Goal: Task Accomplishment & Management: Manage account settings

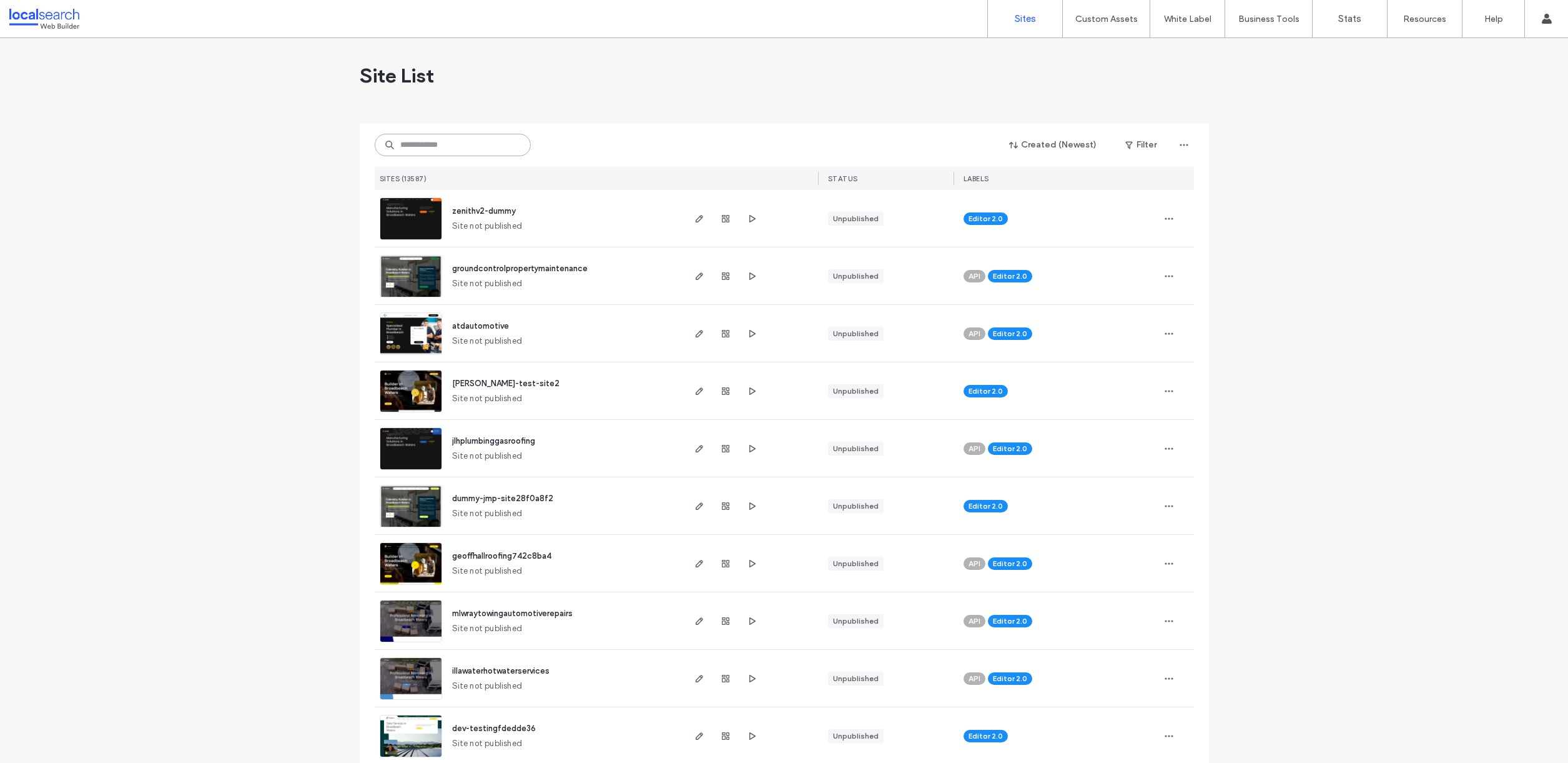
click at [448, 142] on input at bounding box center [453, 145] width 156 height 22
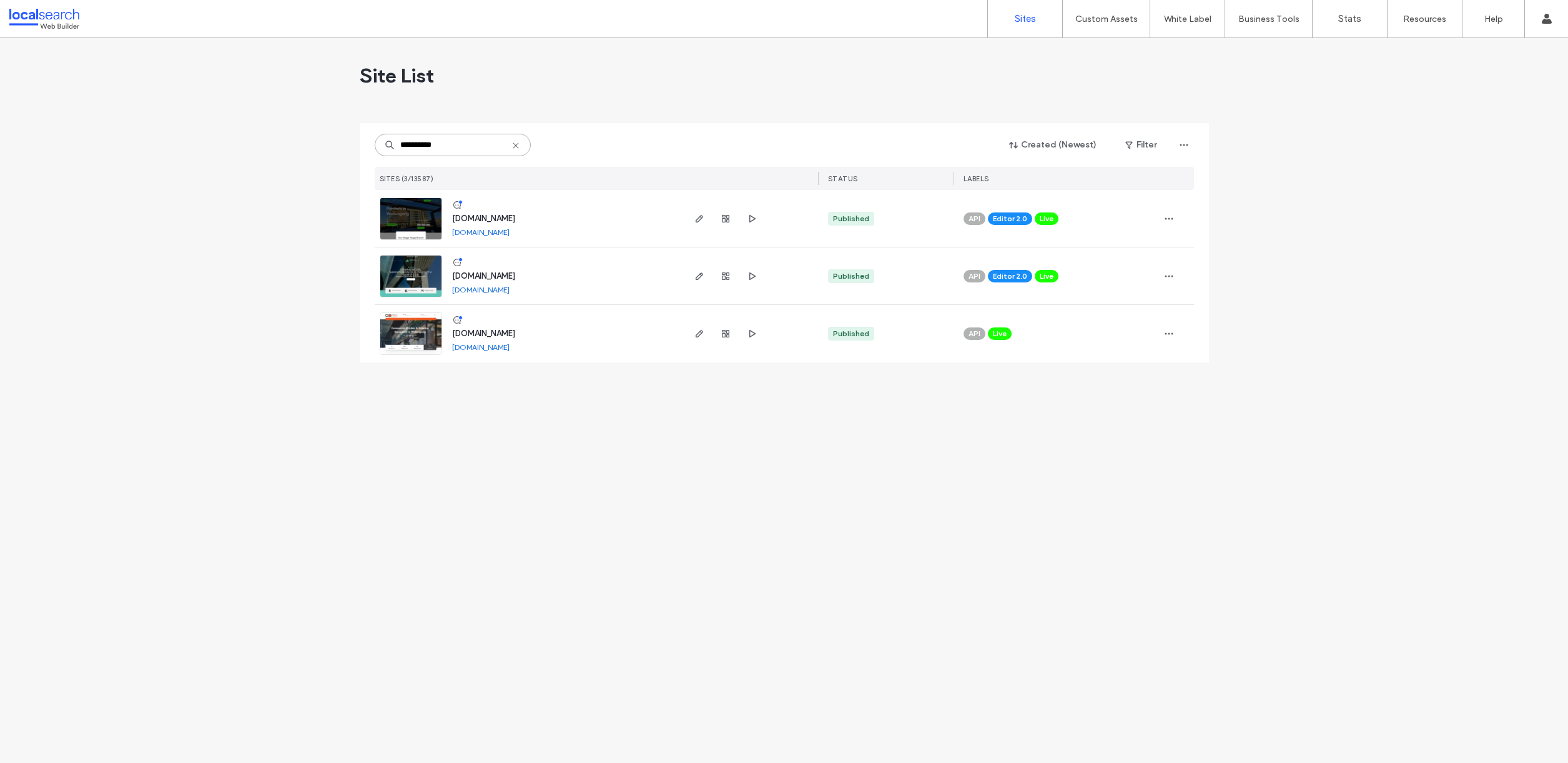
type input "**********"
click at [515, 276] on span "[DOMAIN_NAME]" at bounding box center [483, 276] width 63 height 10
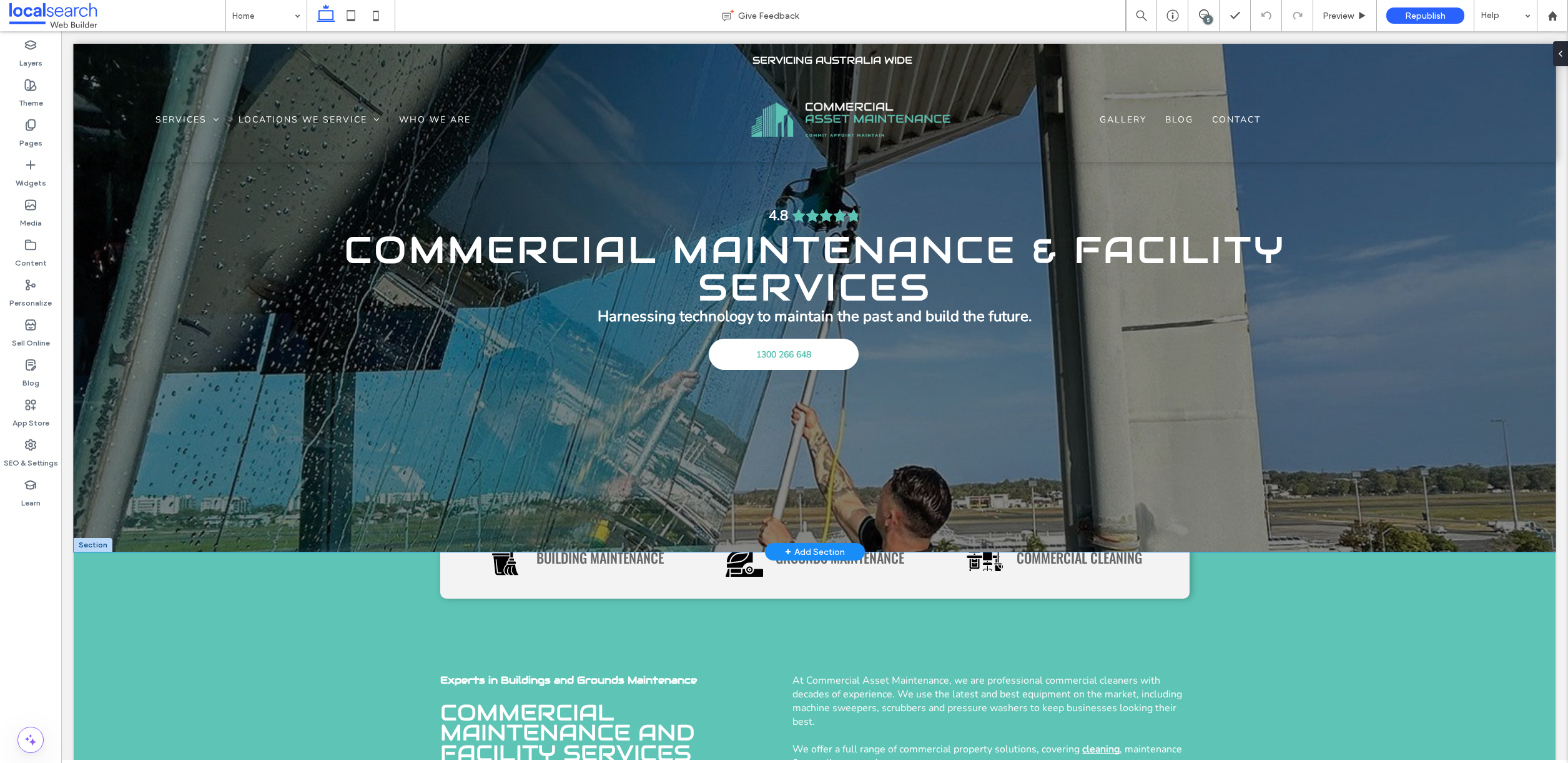
click at [1510, 185] on div "Commercial Maintenance & Facility Services Harnessing technology to maintain th…" at bounding box center [815, 297] width 1482 height 508
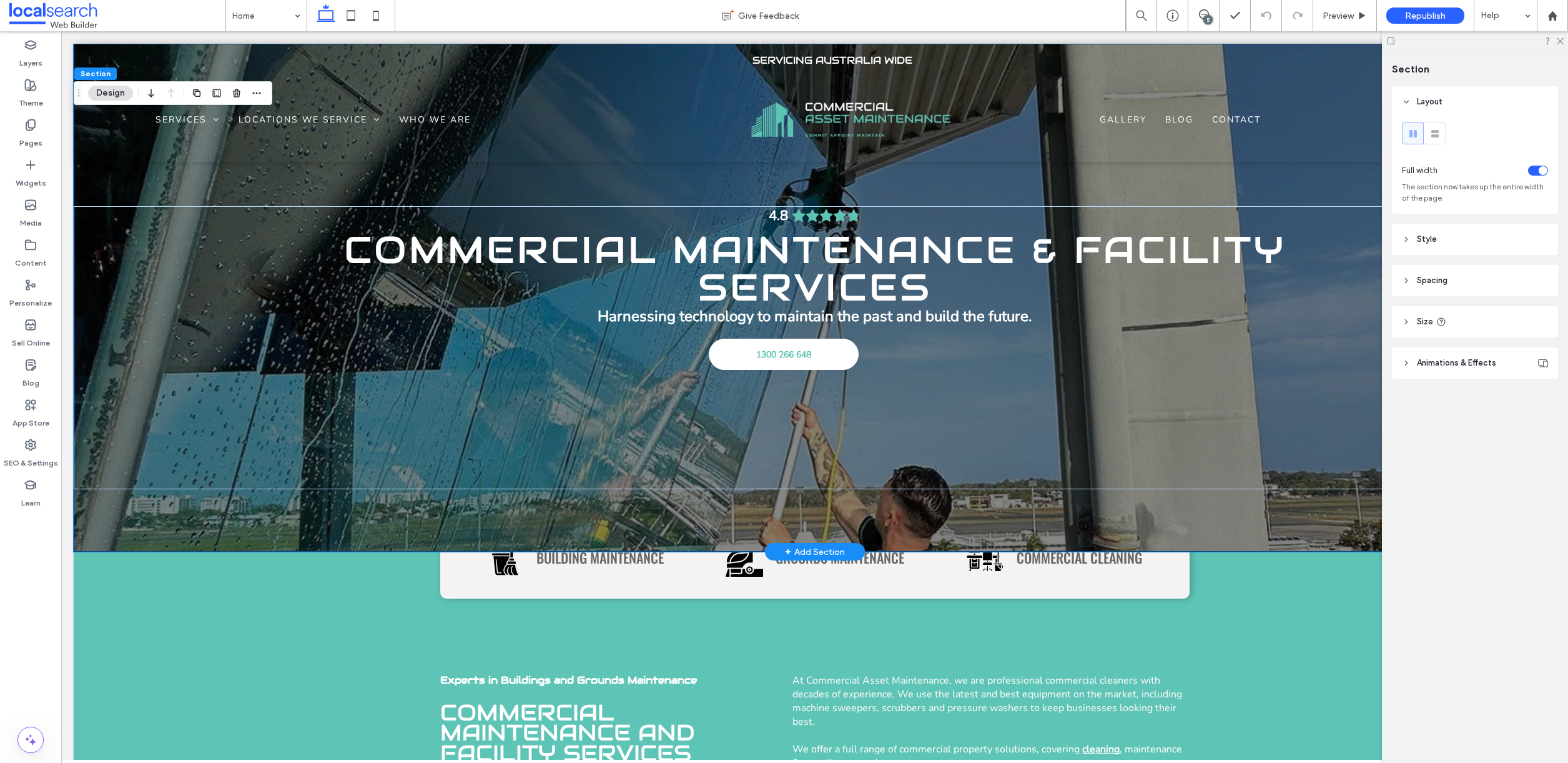
click at [1274, 189] on div "Commercial Maintenance & Facility Services Harnessing technology to maintain th…" at bounding box center [815, 297] width 1482 height 508
click at [132, 189] on div "Commercial Maintenance & Facility Services Harnessing technology to maintain th…" at bounding box center [815, 297] width 1482 height 508
click at [127, 240] on div "Commercial Maintenance & Facility Services Harnessing technology to maintain th…" at bounding box center [815, 348] width 1482 height 283
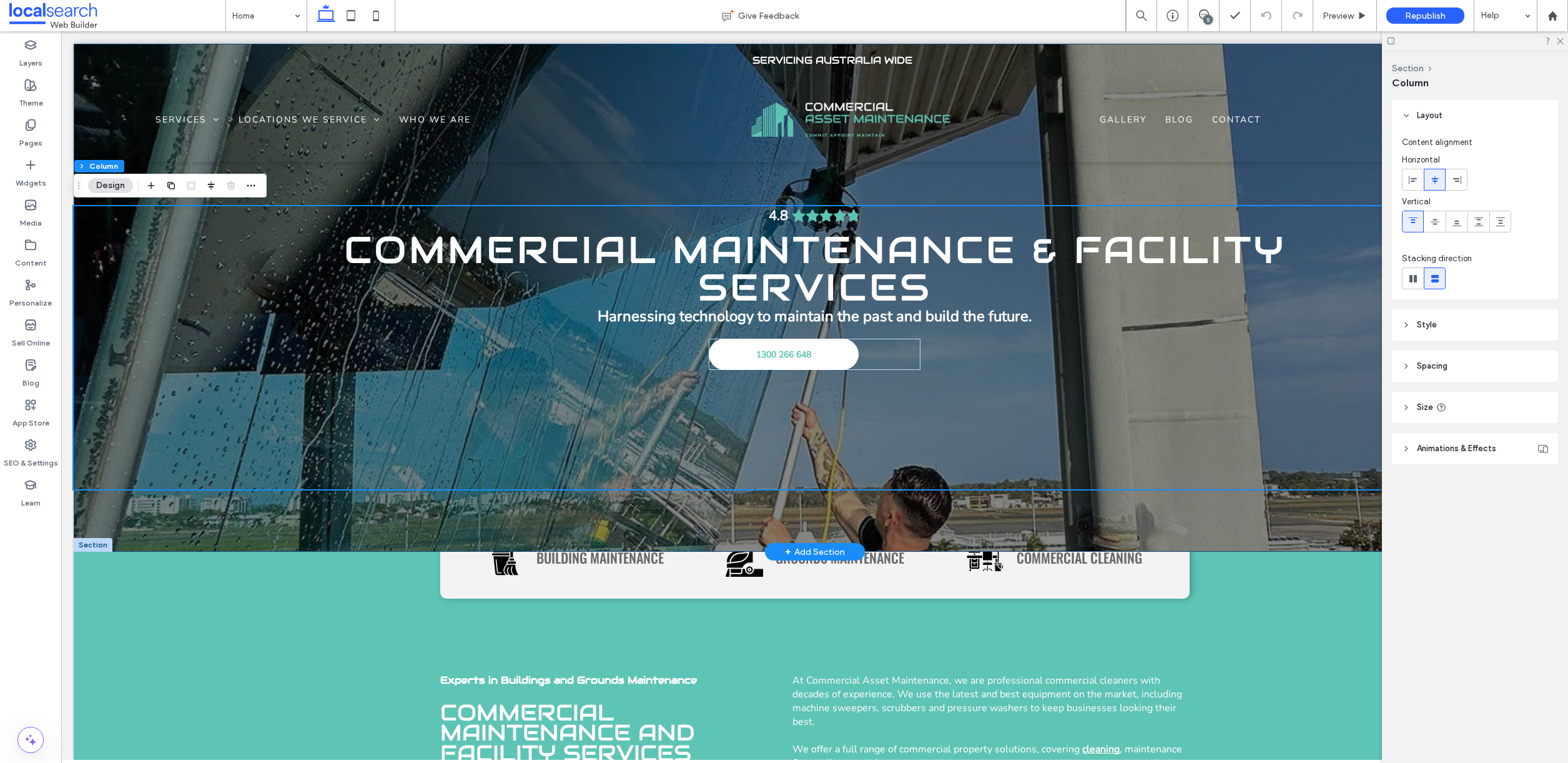
click at [164, 529] on div "Commercial Maintenance & Facility Services Harnessing technology to maintain th…" at bounding box center [815, 297] width 1482 height 508
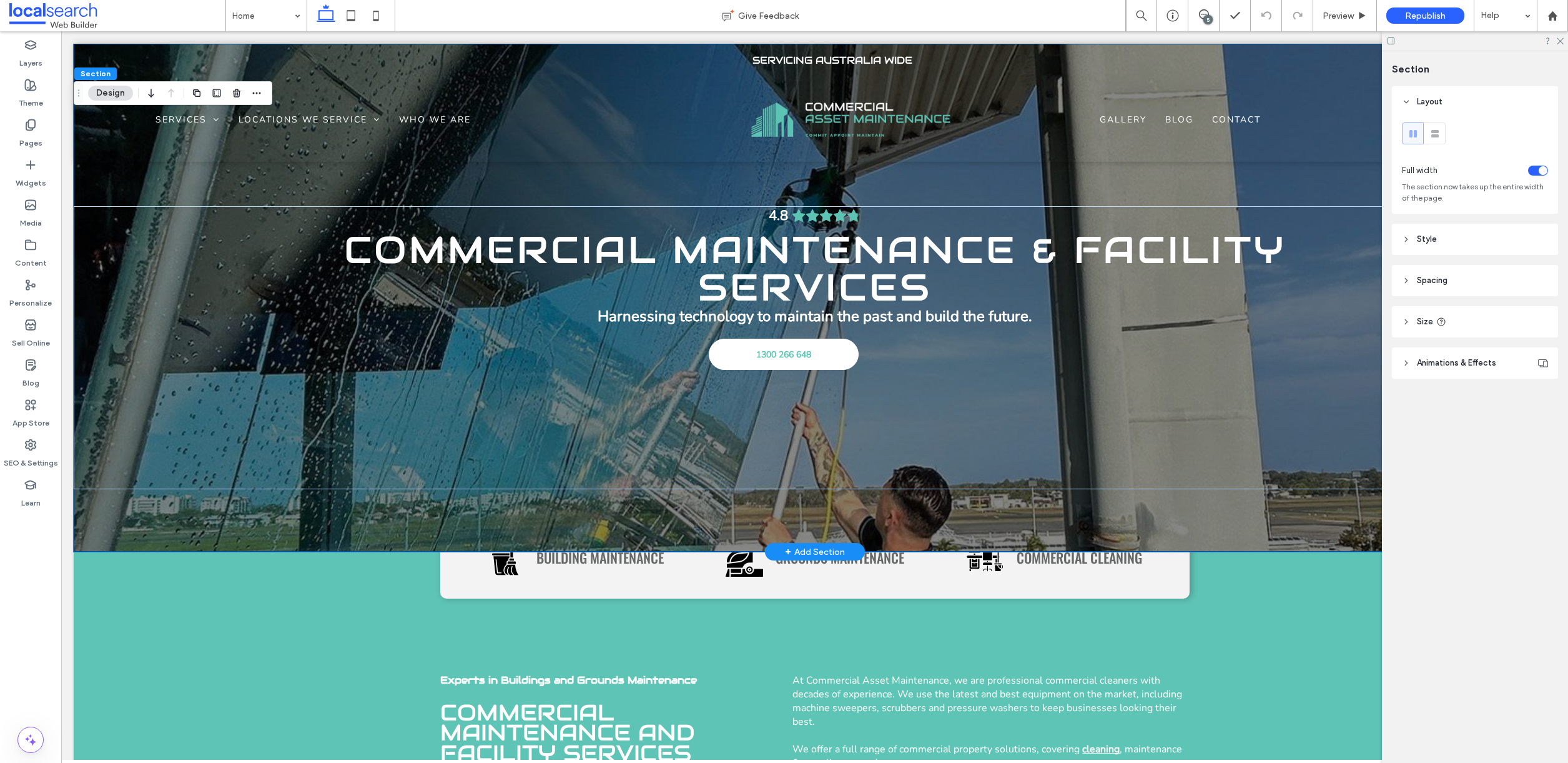
click at [166, 524] on div "Commercial Maintenance & Facility Services Harnessing technology to maintain th…" at bounding box center [815, 297] width 1482 height 508
click at [166, 525] on div "Commercial Maintenance & Facility Services Harnessing technology to maintain th…" at bounding box center [815, 297] width 1482 height 508
click at [166, 524] on div "Commercial Maintenance & Facility Services Harnessing technology to maintain th…" at bounding box center [815, 297] width 1482 height 508
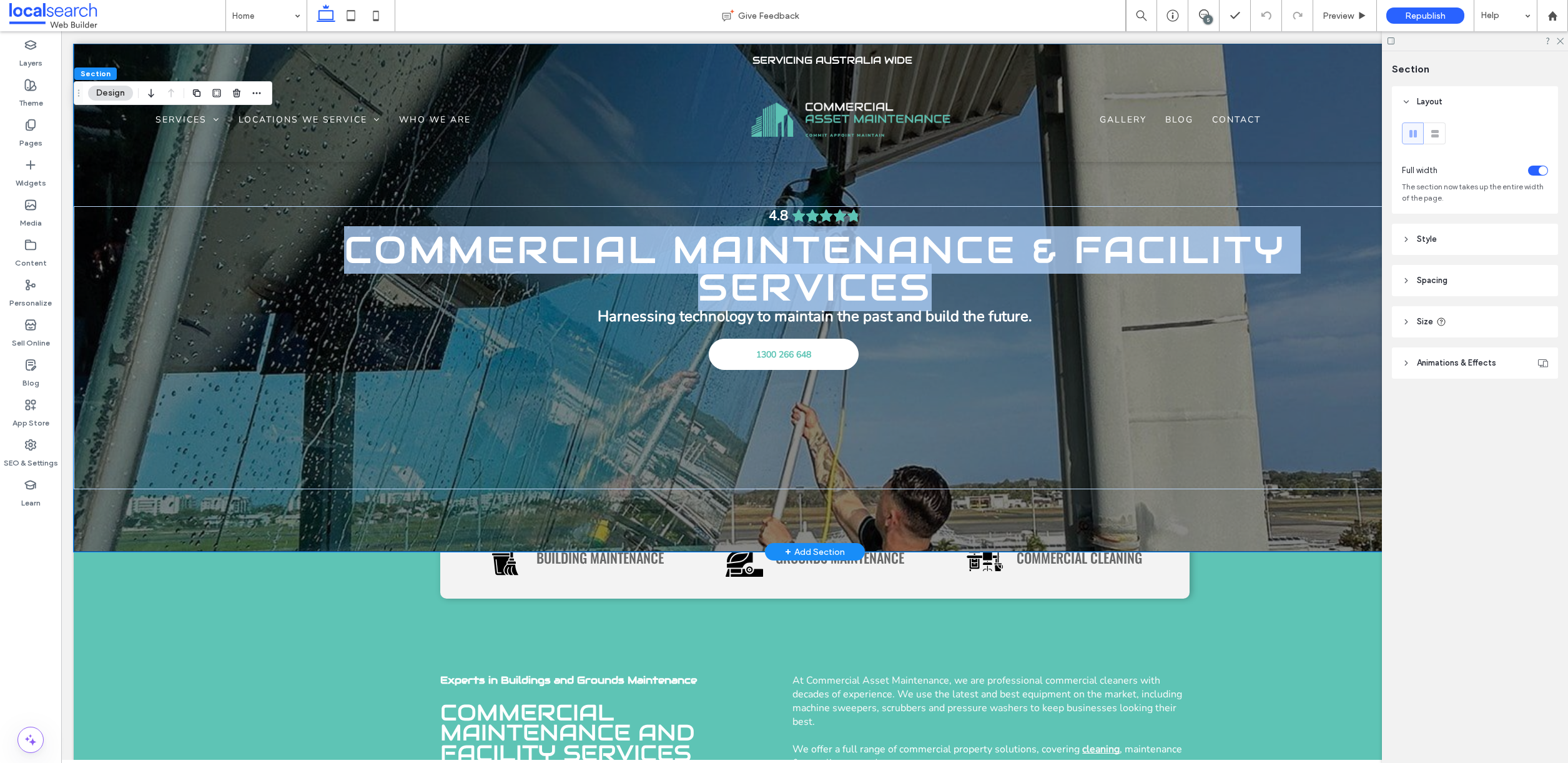
click at [166, 524] on div "Commercial Maintenance & Facility Services Harnessing technology to maintain th…" at bounding box center [815, 297] width 1482 height 508
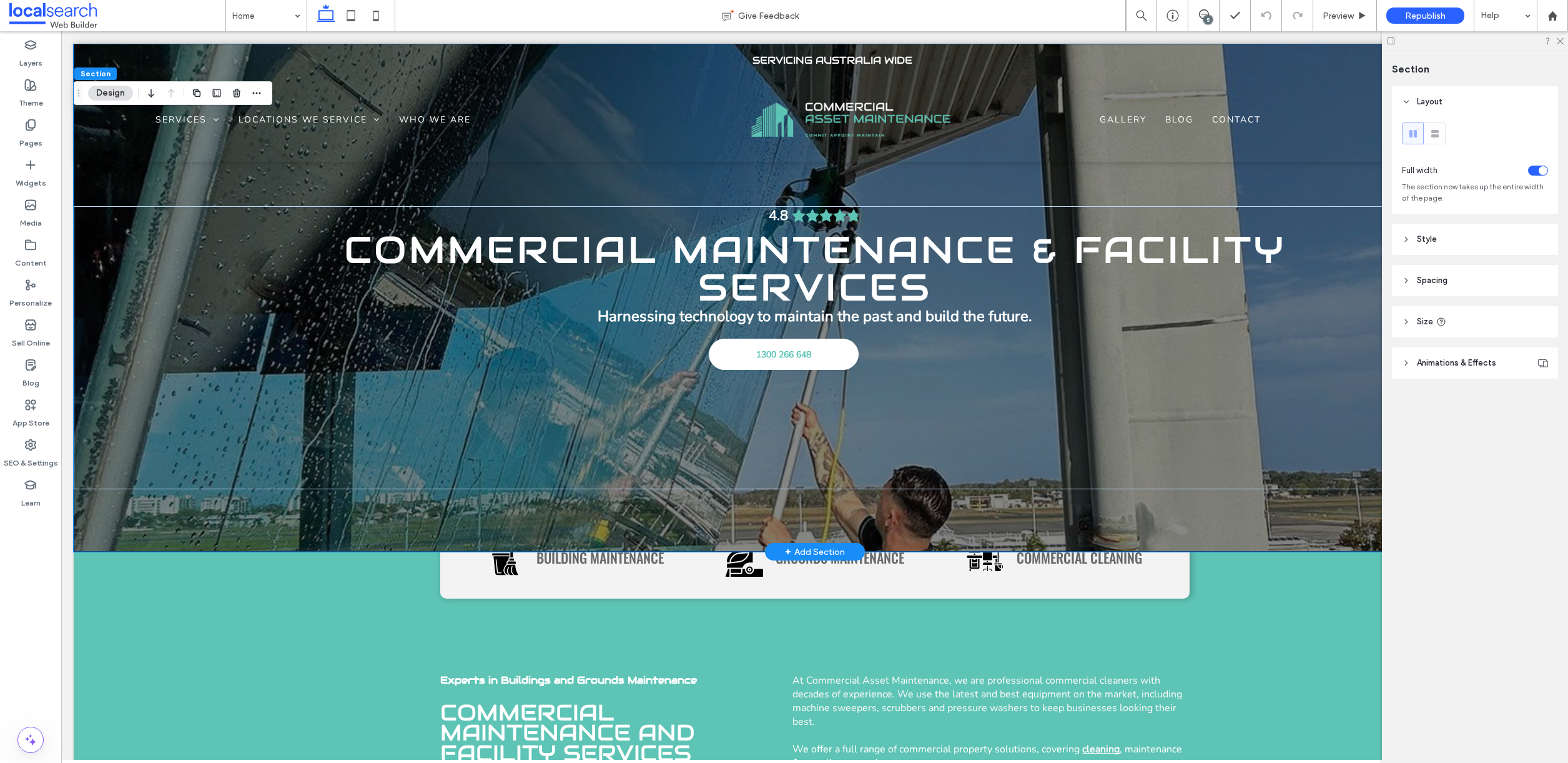
click at [166, 523] on div "Commercial Maintenance & Facility Services Harnessing technology to maintain th…" at bounding box center [815, 297] width 1482 height 508
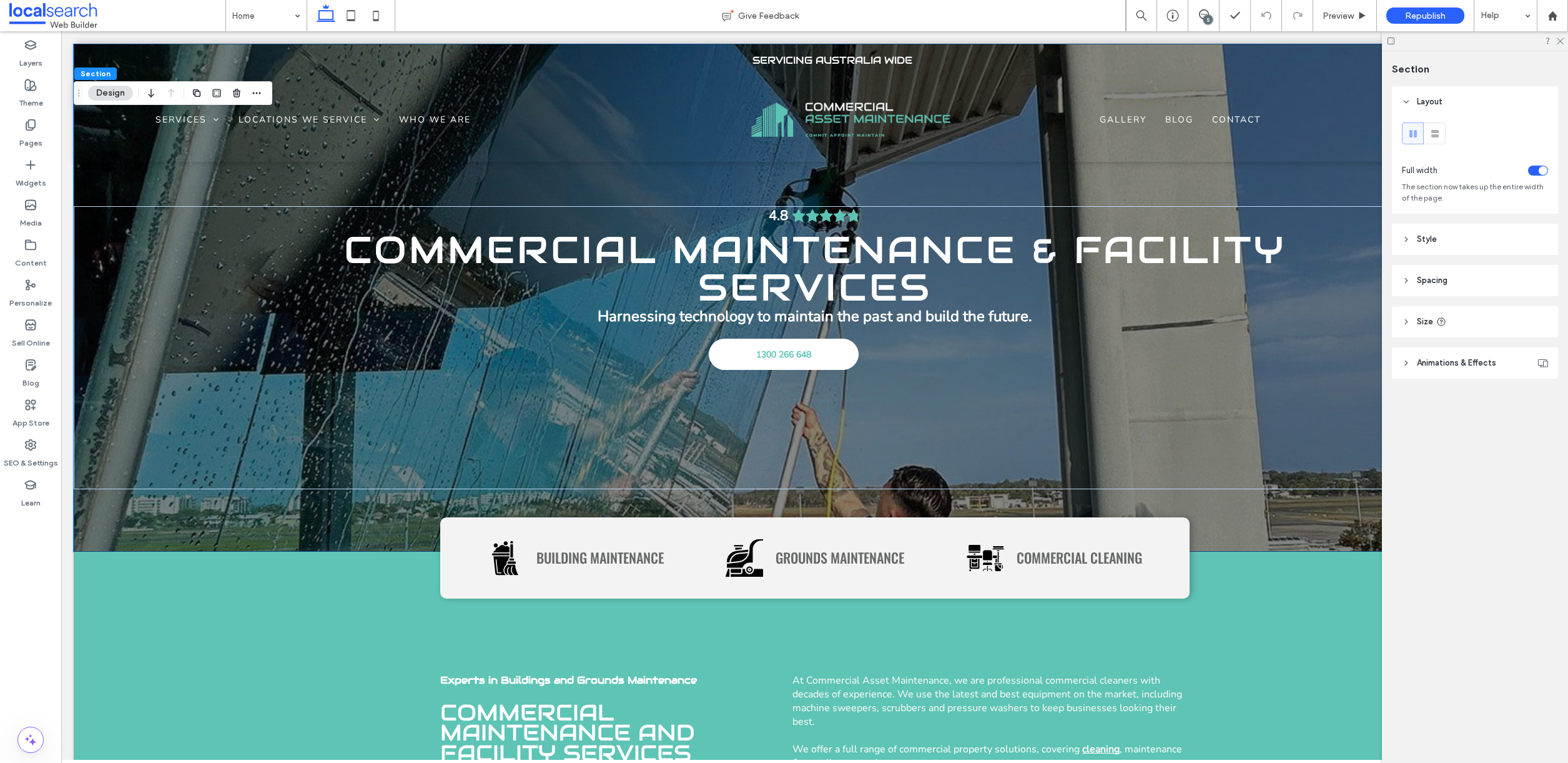
click at [109, 88] on button "Design" at bounding box center [111, 93] width 45 height 15
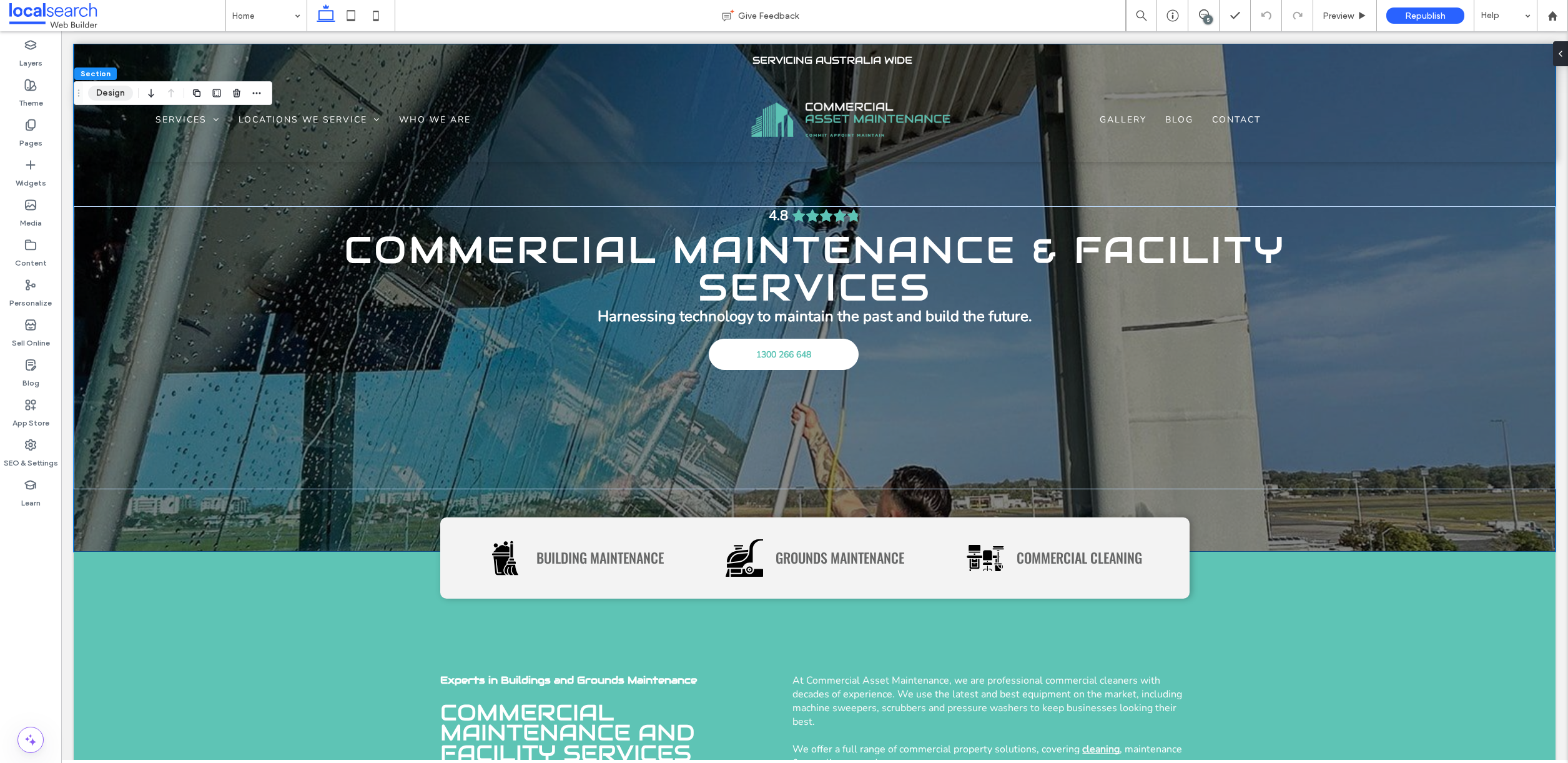
click at [111, 90] on button "Design" at bounding box center [111, 93] width 45 height 15
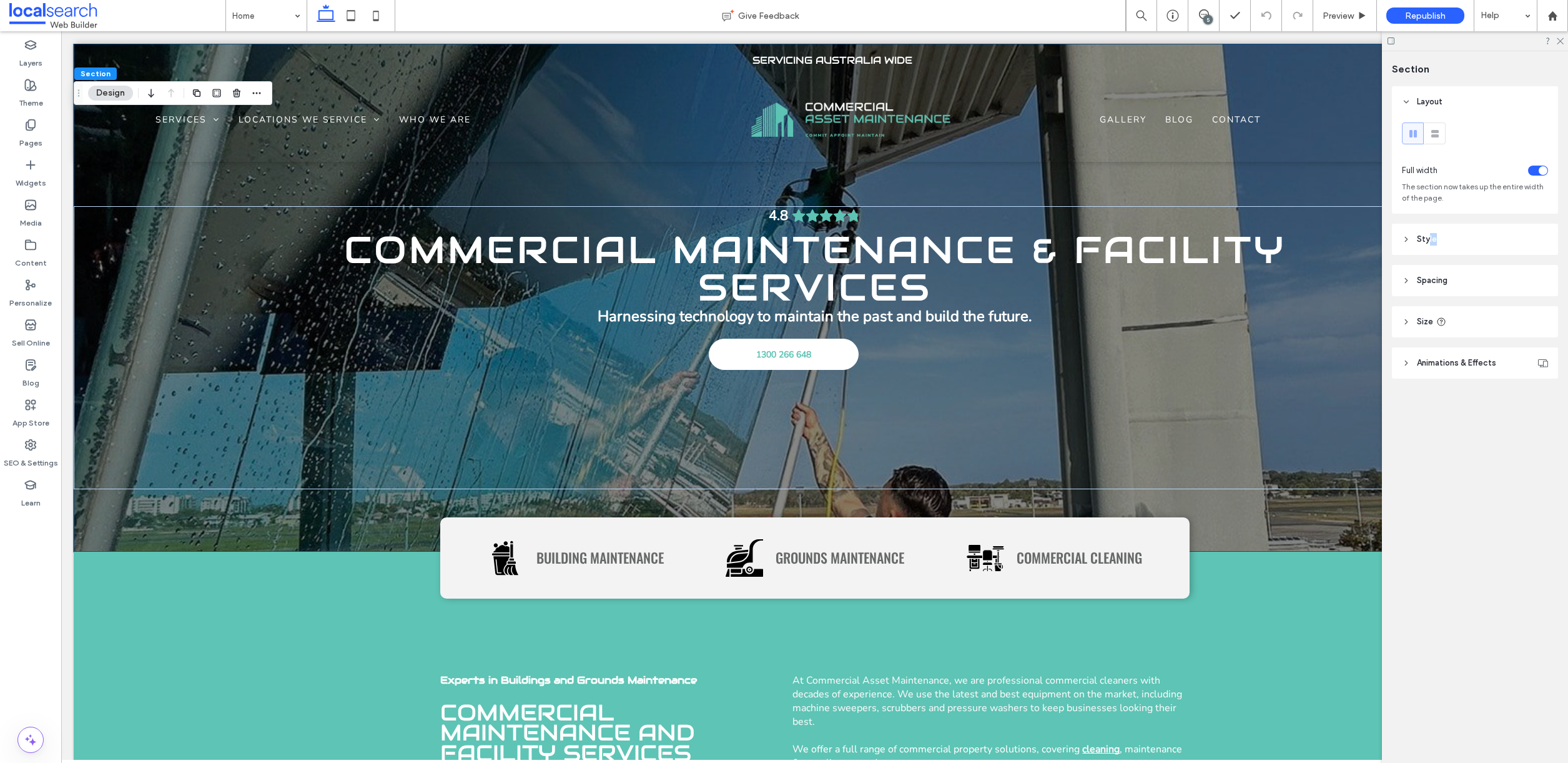
click at [1427, 245] on header "Style" at bounding box center [1475, 240] width 166 height 31
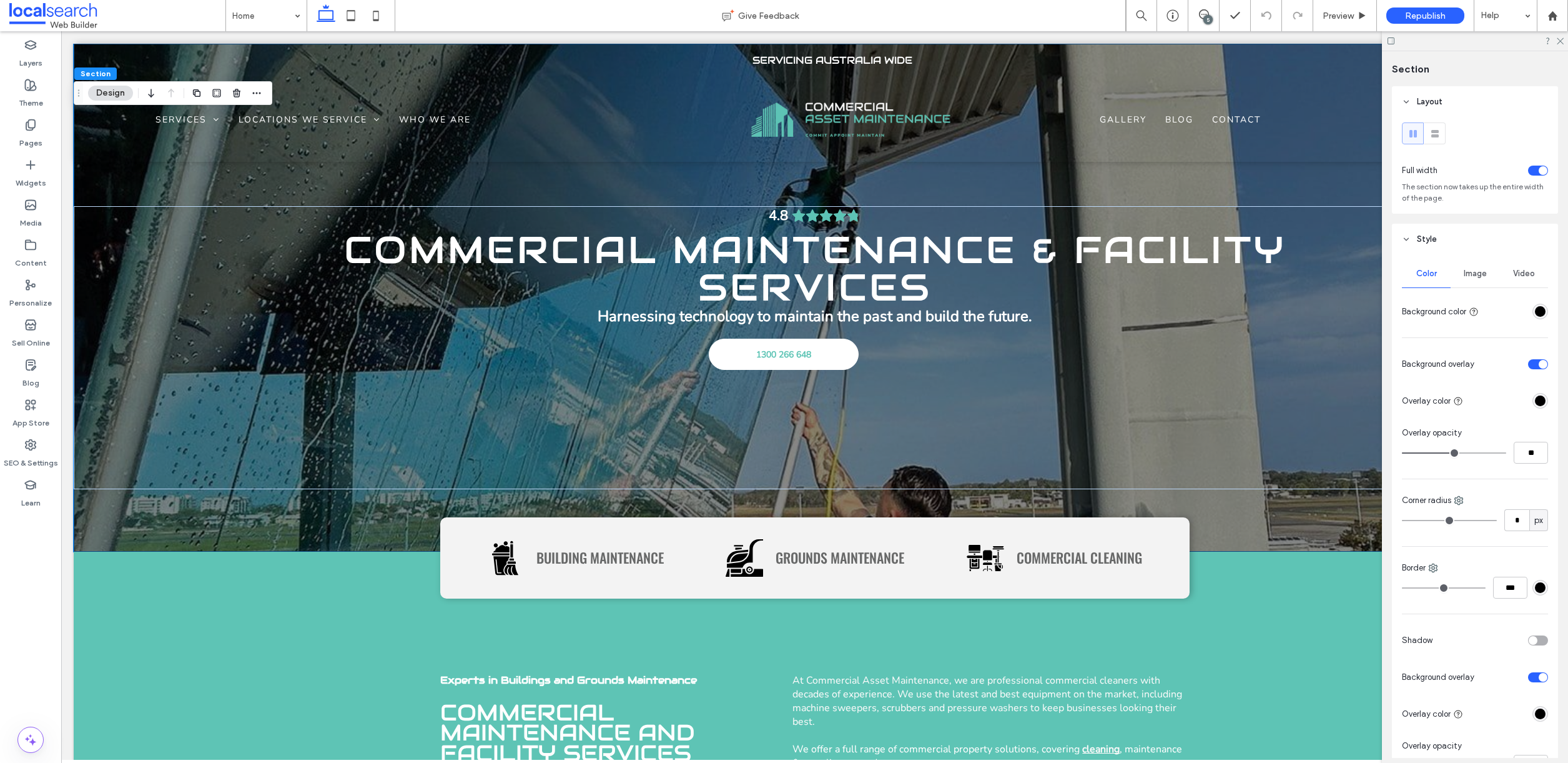
click at [1479, 266] on div "Image" at bounding box center [1475, 274] width 49 height 28
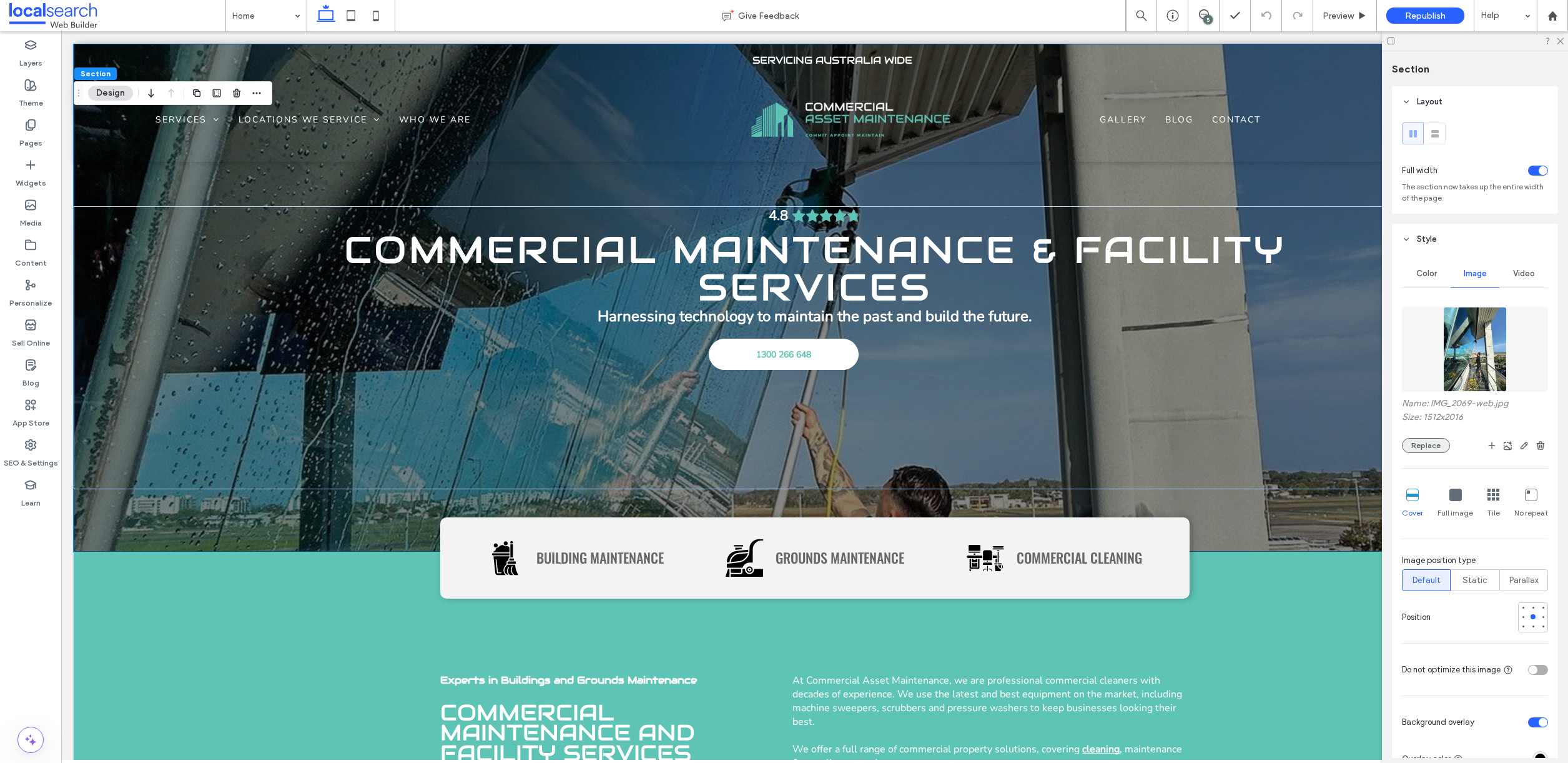
click at [1419, 445] on button "Replace" at bounding box center [1426, 445] width 48 height 15
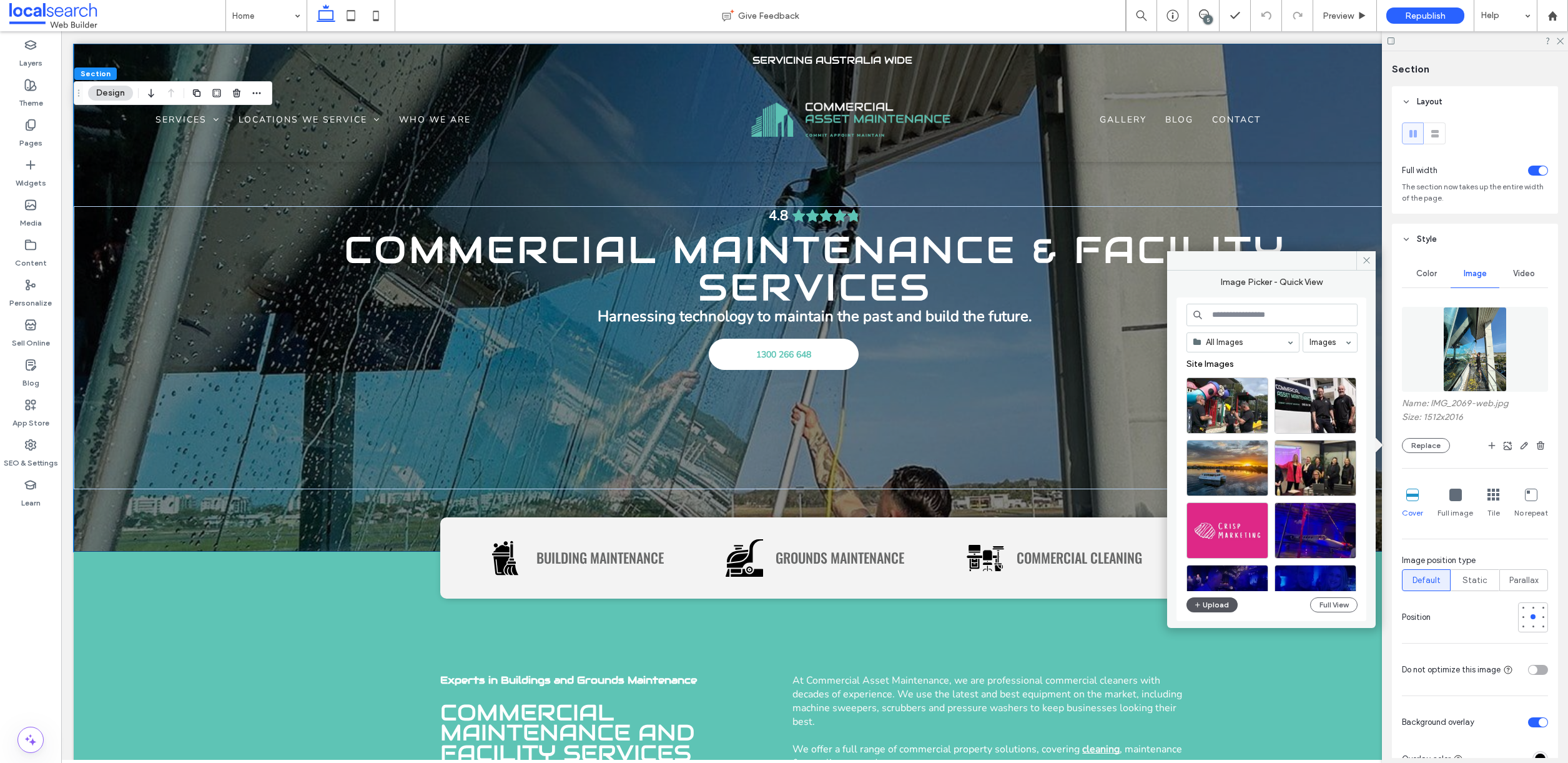
click at [1212, 607] on button "Upload" at bounding box center [1212, 605] width 51 height 15
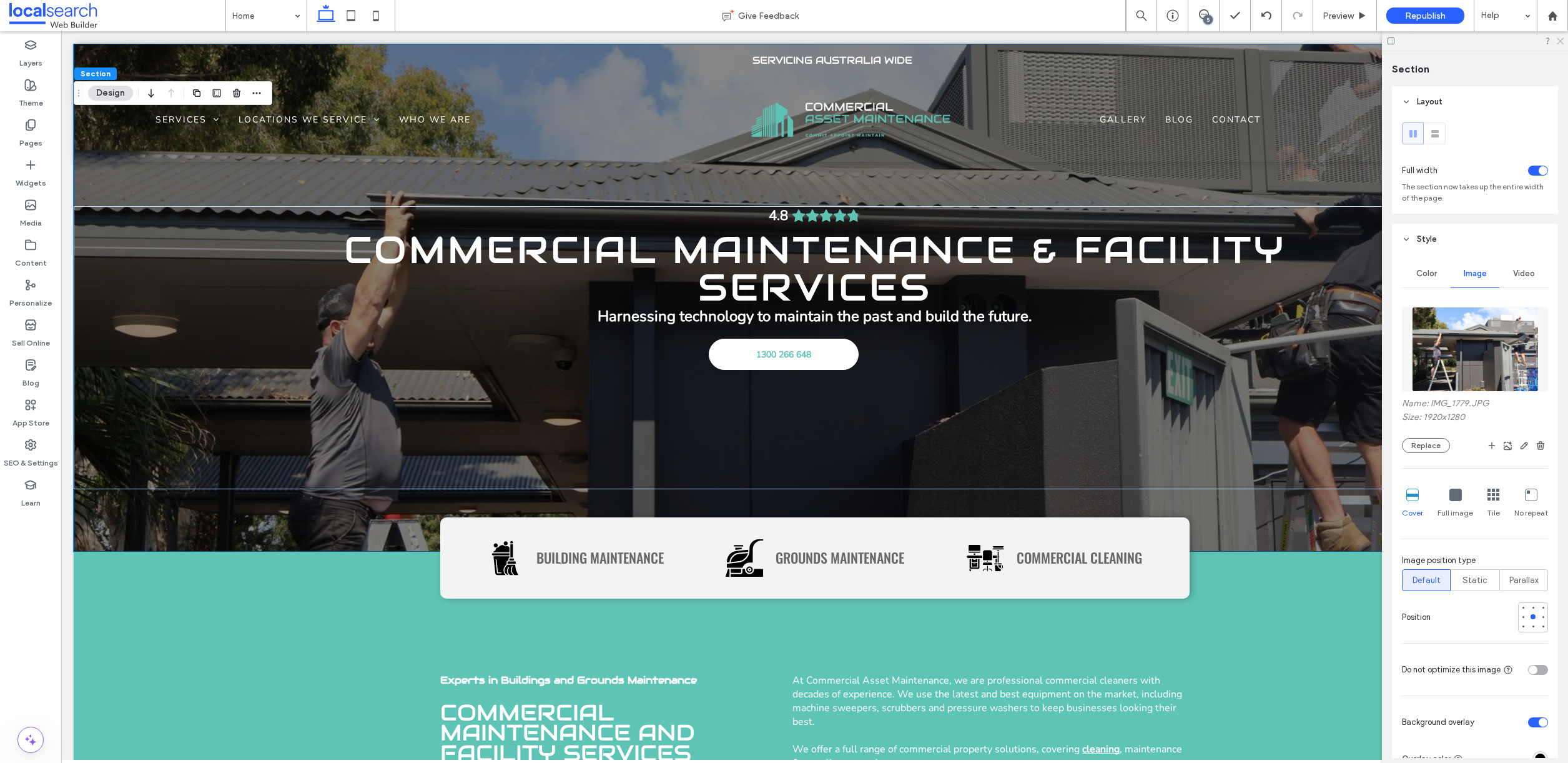
click at [1560, 37] on icon at bounding box center [1560, 40] width 8 height 8
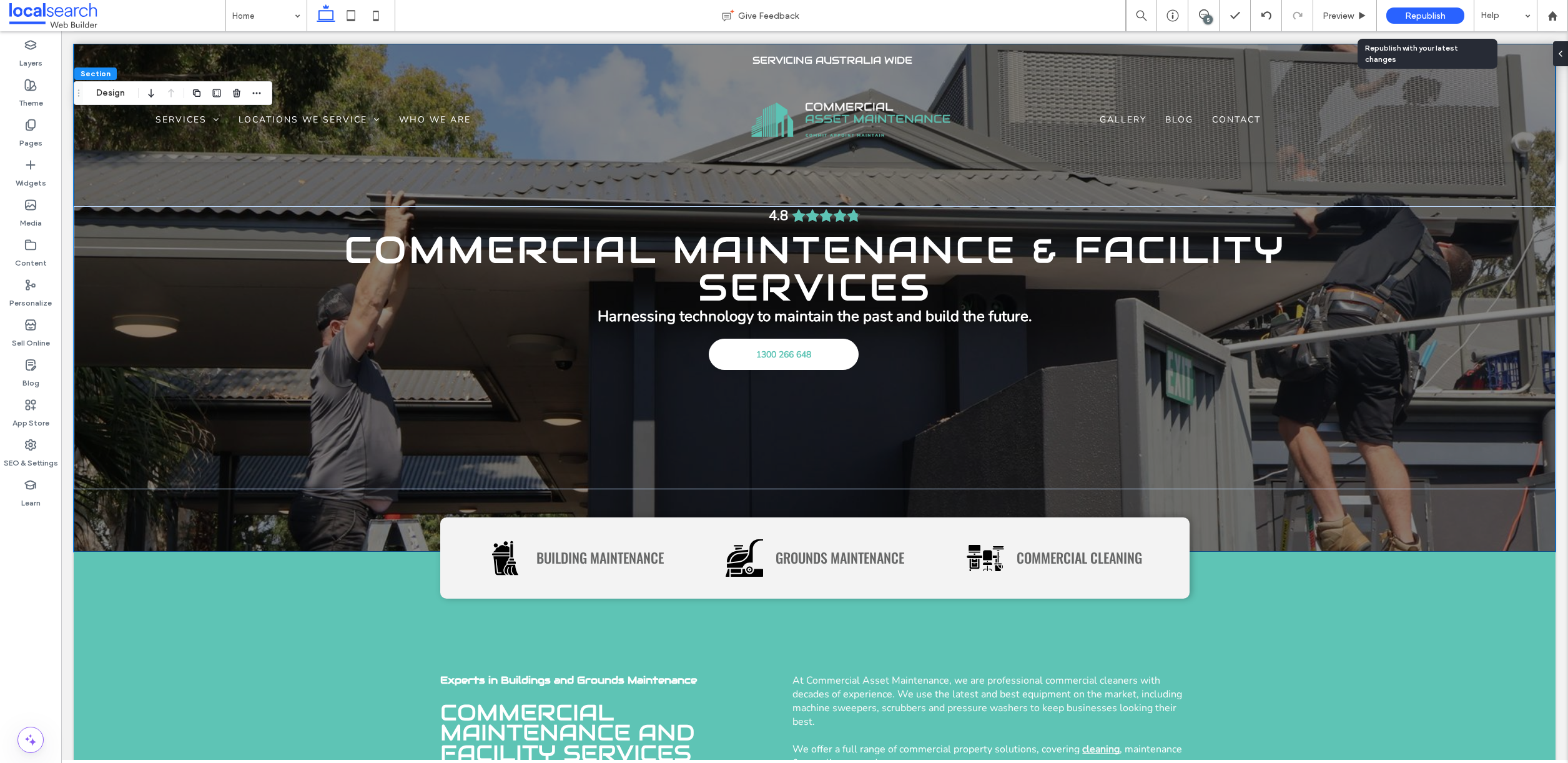
click at [1417, 12] on span "Republish" at bounding box center [1426, 16] width 41 height 11
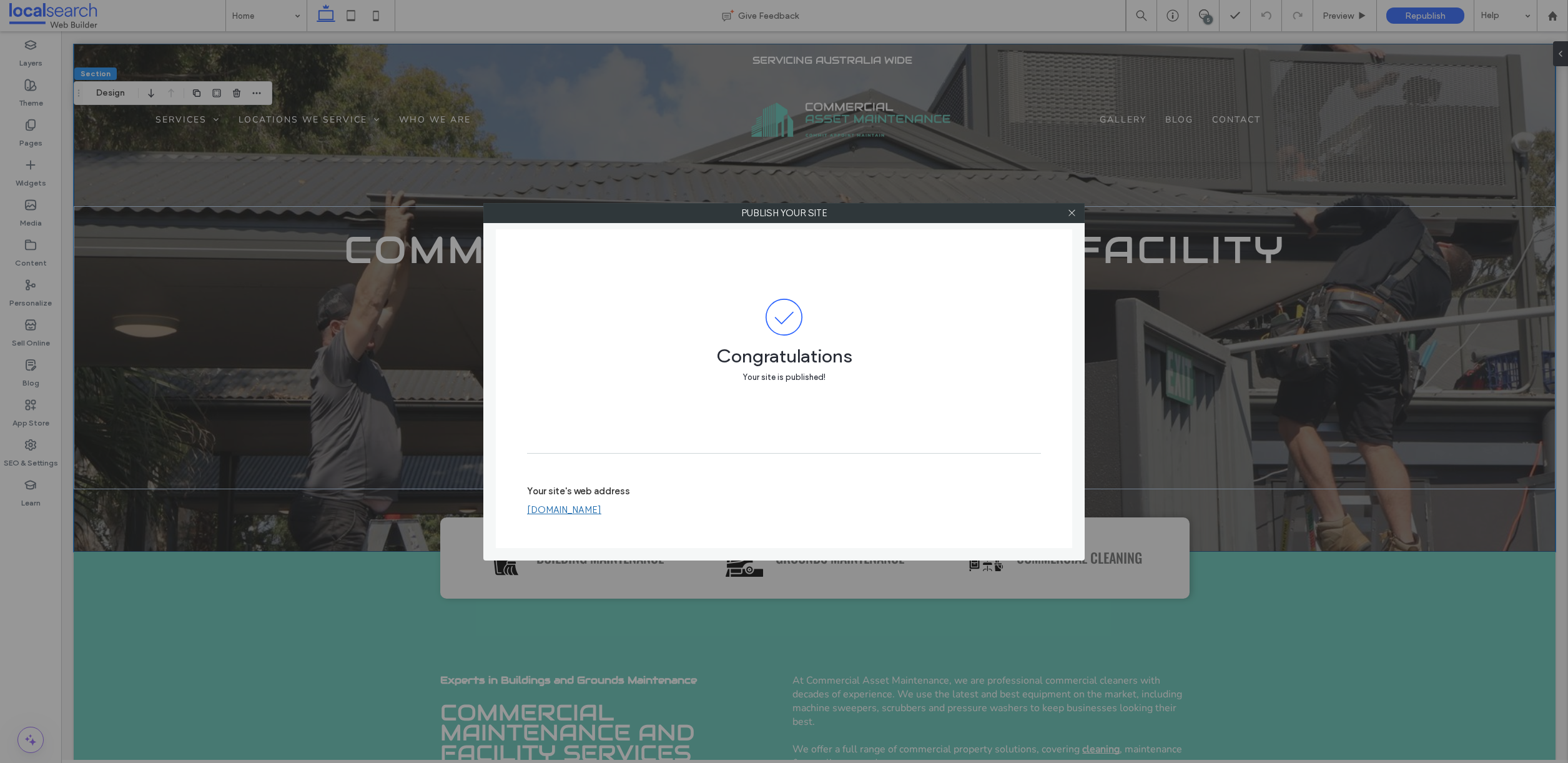
click at [1077, 214] on div at bounding box center [1072, 213] width 19 height 19
click at [1073, 215] on icon at bounding box center [1072, 213] width 9 height 10
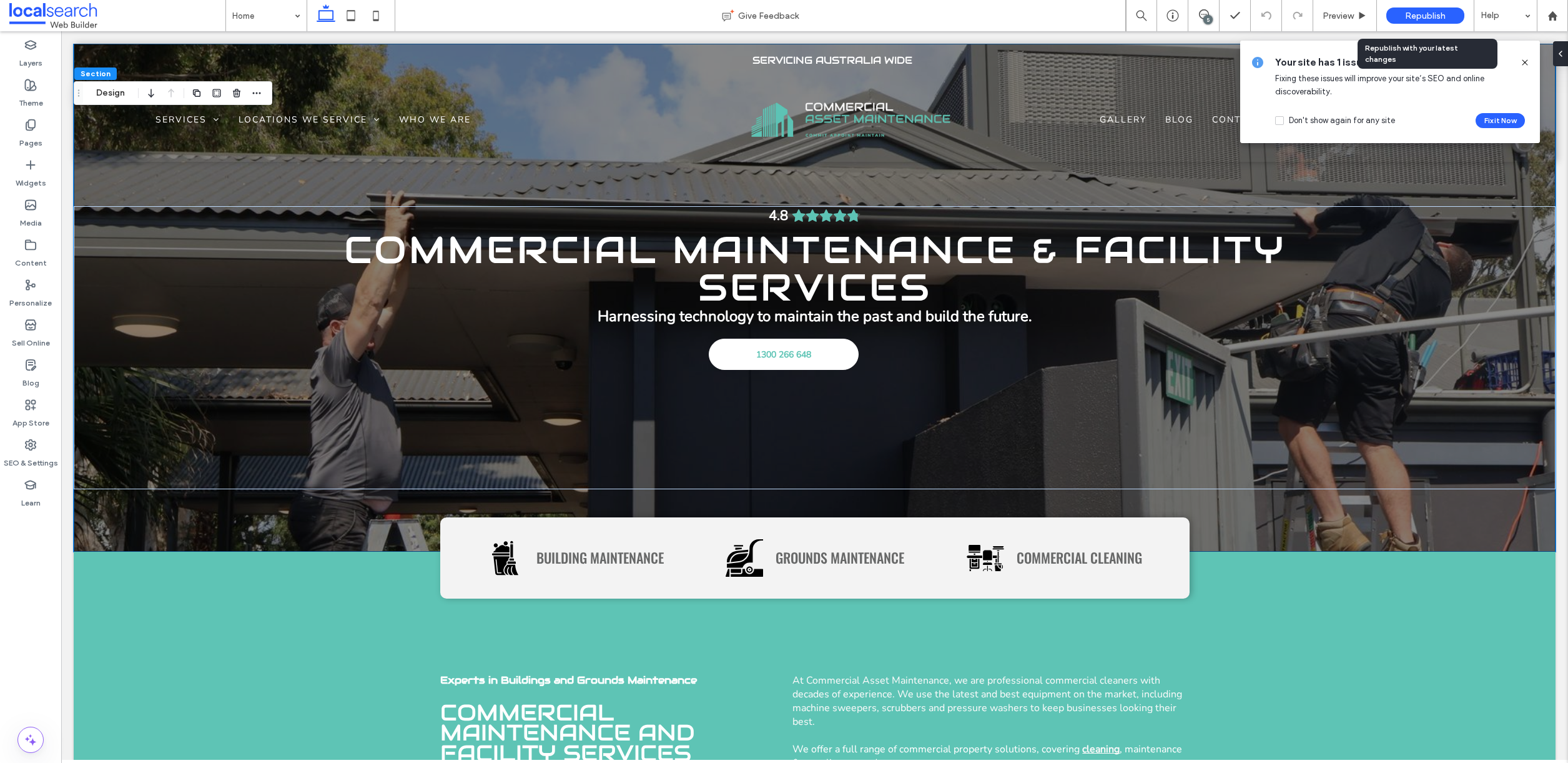
click at [1432, 13] on span "Republish" at bounding box center [1426, 16] width 41 height 11
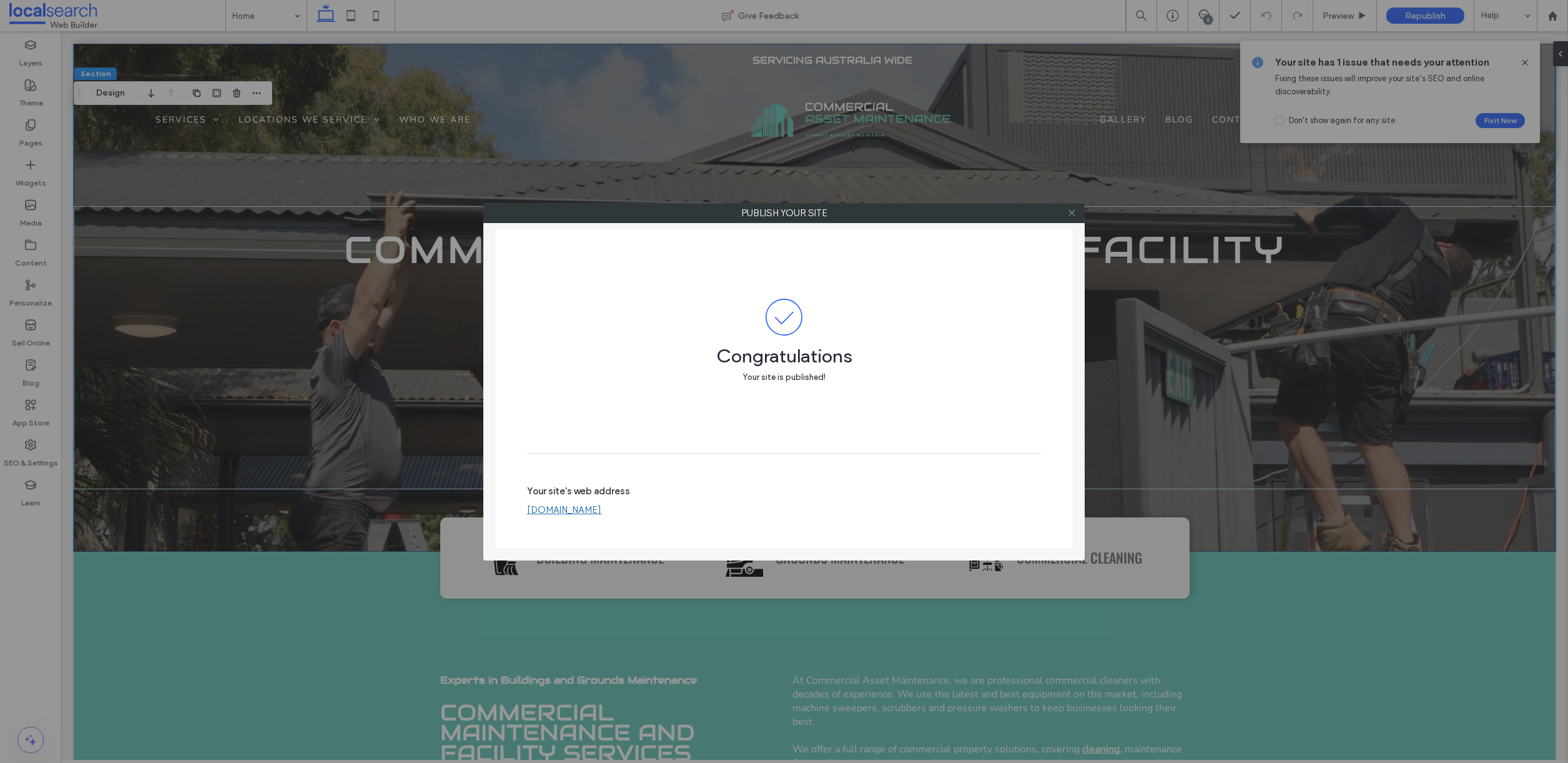
click at [1071, 216] on icon at bounding box center [1072, 213] width 9 height 10
